Goal: Information Seeking & Learning: Learn about a topic

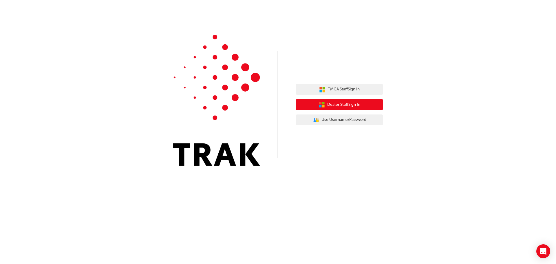
click at [342, 104] on span "Dealer Staff Sign In" at bounding box center [343, 104] width 33 height 7
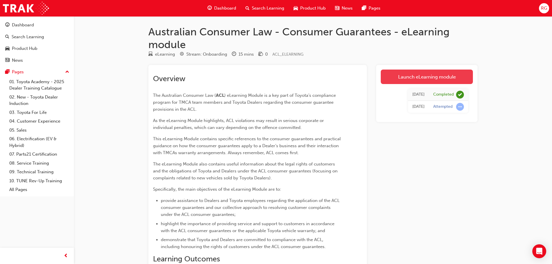
click at [430, 77] on link "Launch eLearning module" at bounding box center [427, 77] width 92 height 14
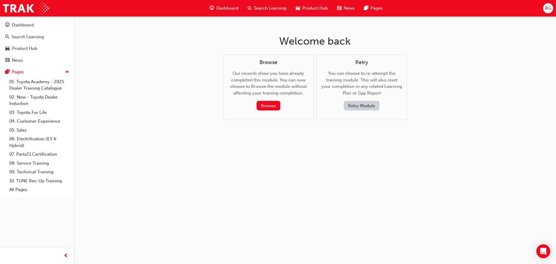
click at [546, 8] on span "RG" at bounding box center [548, 8] width 6 height 7
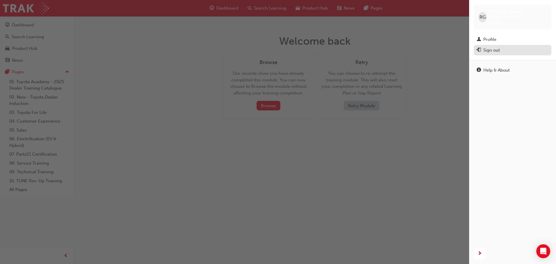
click at [504, 47] on div "Sign out" at bounding box center [513, 50] width 72 height 7
